Goal: Navigation & Orientation: Find specific page/section

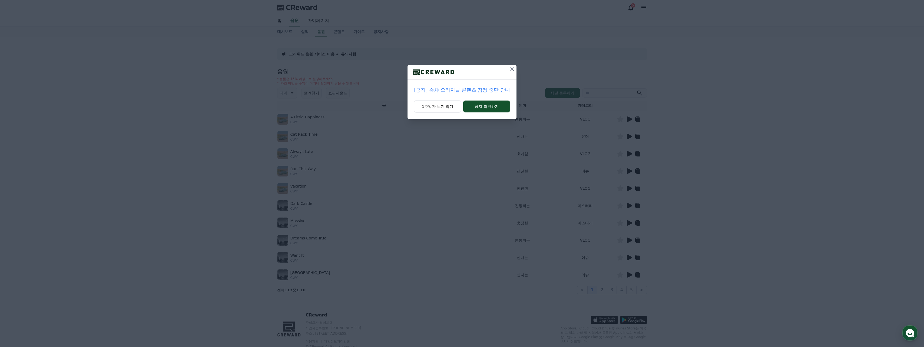
click at [511, 69] on icon at bounding box center [512, 69] width 6 height 6
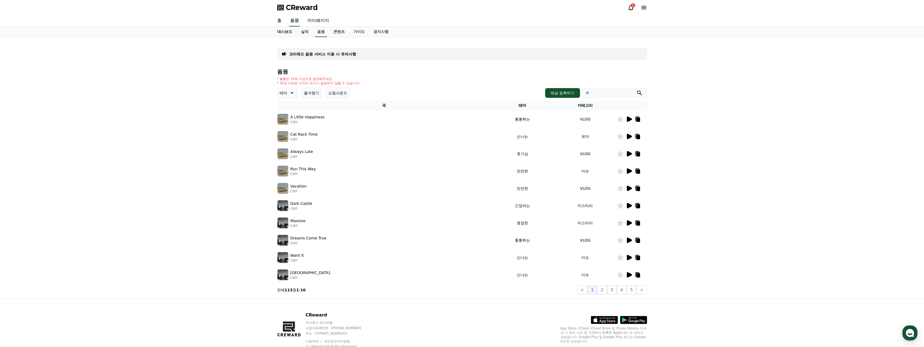
click at [290, 30] on link "대시보드" at bounding box center [285, 32] width 24 height 10
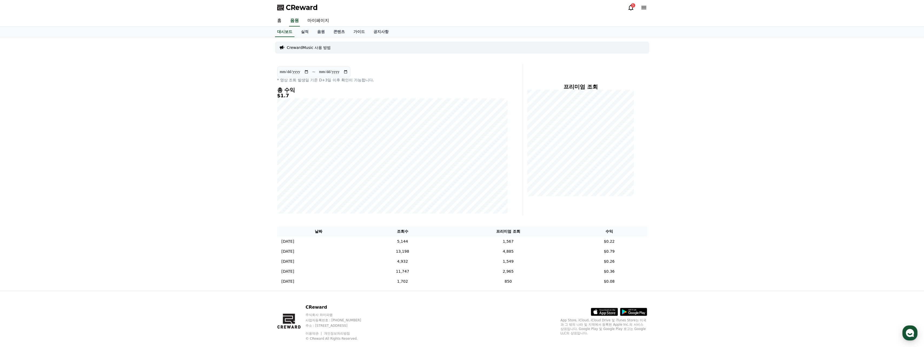
drag, startPoint x: 352, startPoint y: 49, endPoint x: 343, endPoint y: 51, distance: 9.6
click at [343, 51] on div "CrewardMusic 사용 방법" at bounding box center [462, 48] width 374 height 12
drag, startPoint x: 258, startPoint y: 146, endPoint x: 253, endPoint y: 145, distance: 4.9
drag, startPoint x: 252, startPoint y: 145, endPoint x: 246, endPoint y: 144, distance: 6.5
drag, startPoint x: 246, startPoint y: 144, endPoint x: 241, endPoint y: 144, distance: 4.1
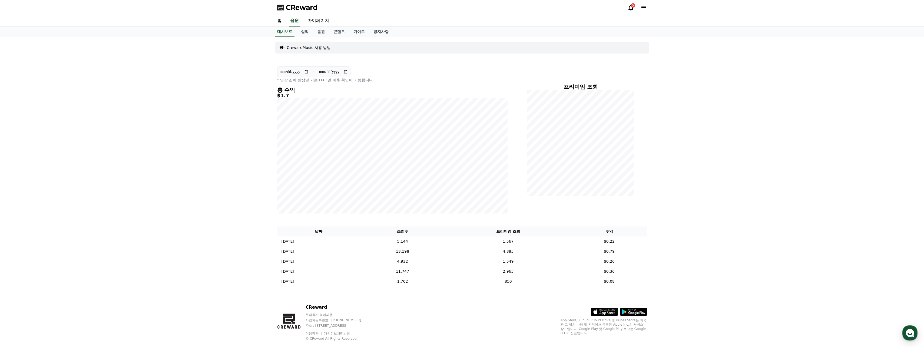
drag, startPoint x: 241, startPoint y: 144, endPoint x: 237, endPoint y: 143, distance: 4.7
click at [237, 144] on div "**********" at bounding box center [462, 164] width 924 height 254
drag, startPoint x: 236, startPoint y: 142, endPoint x: 231, endPoint y: 142, distance: 5.1
click at [231, 142] on div "**********" at bounding box center [462, 164] width 924 height 254
drag, startPoint x: 251, startPoint y: 158, endPoint x: 245, endPoint y: 155, distance: 6.9
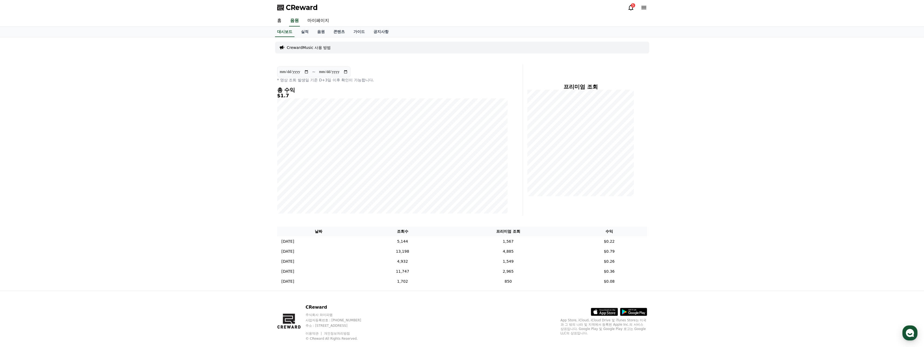
click at [243, 154] on div "**********" at bounding box center [462, 164] width 924 height 254
click at [326, 34] on link "음원" at bounding box center [321, 32] width 16 height 10
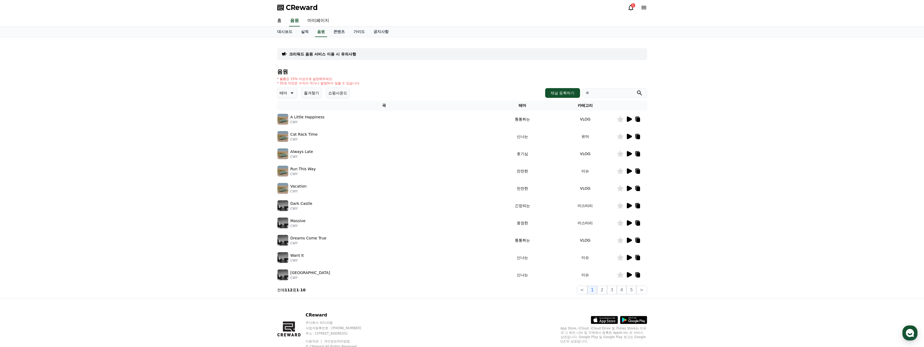
click at [289, 92] on icon at bounding box center [291, 93] width 6 height 6
click at [286, 150] on button "반전" at bounding box center [284, 152] width 12 height 12
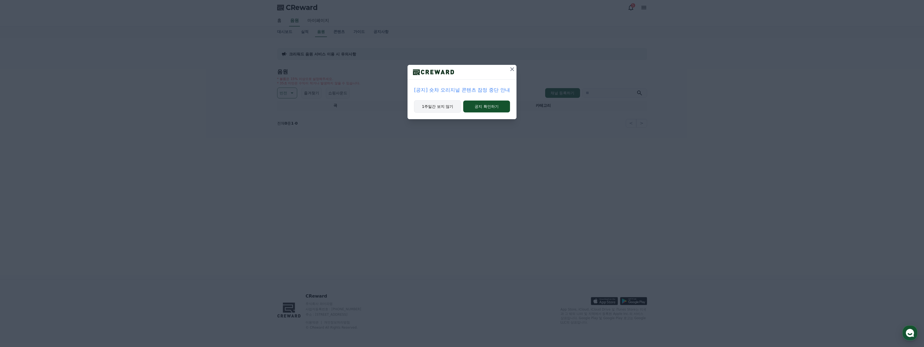
click at [442, 105] on button "1주일간 보지 않기" at bounding box center [437, 106] width 47 height 12
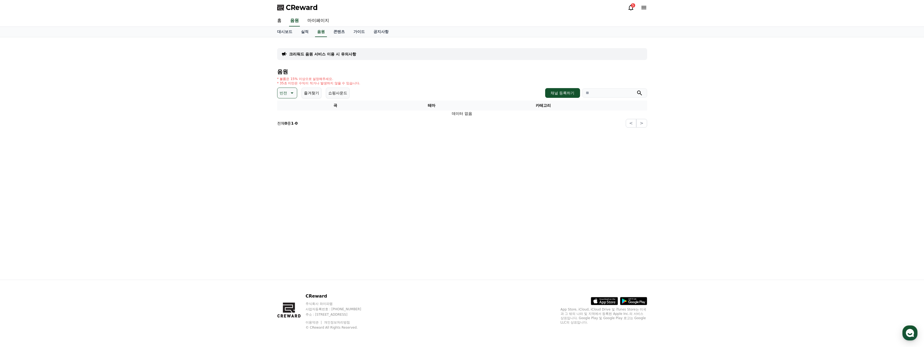
click at [287, 91] on button "반전" at bounding box center [287, 93] width 20 height 11
click at [287, 136] on button "밝은" at bounding box center [284, 137] width 12 height 12
click at [628, 154] on icon at bounding box center [626, 153] width 5 height 5
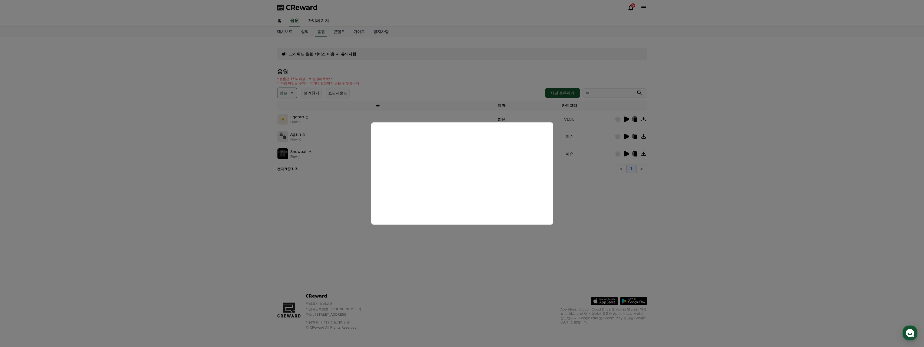
drag, startPoint x: 462, startPoint y: 81, endPoint x: 451, endPoint y: 84, distance: 11.8
click at [462, 81] on button "close modal" at bounding box center [462, 173] width 924 height 347
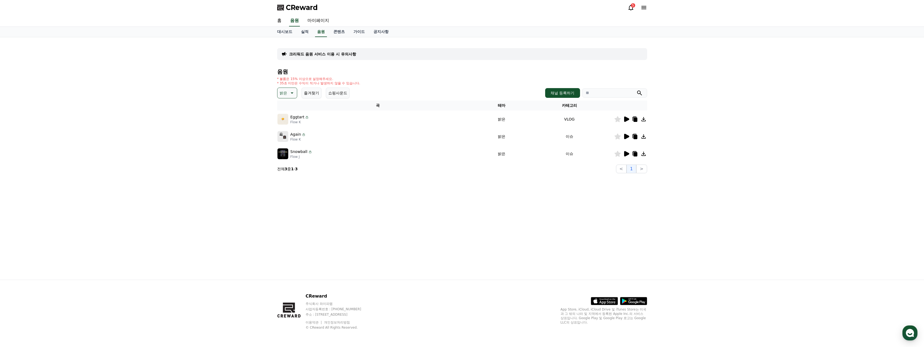
click at [635, 154] on icon at bounding box center [635, 154] width 4 height 4
